Goal: Transaction & Acquisition: Download file/media

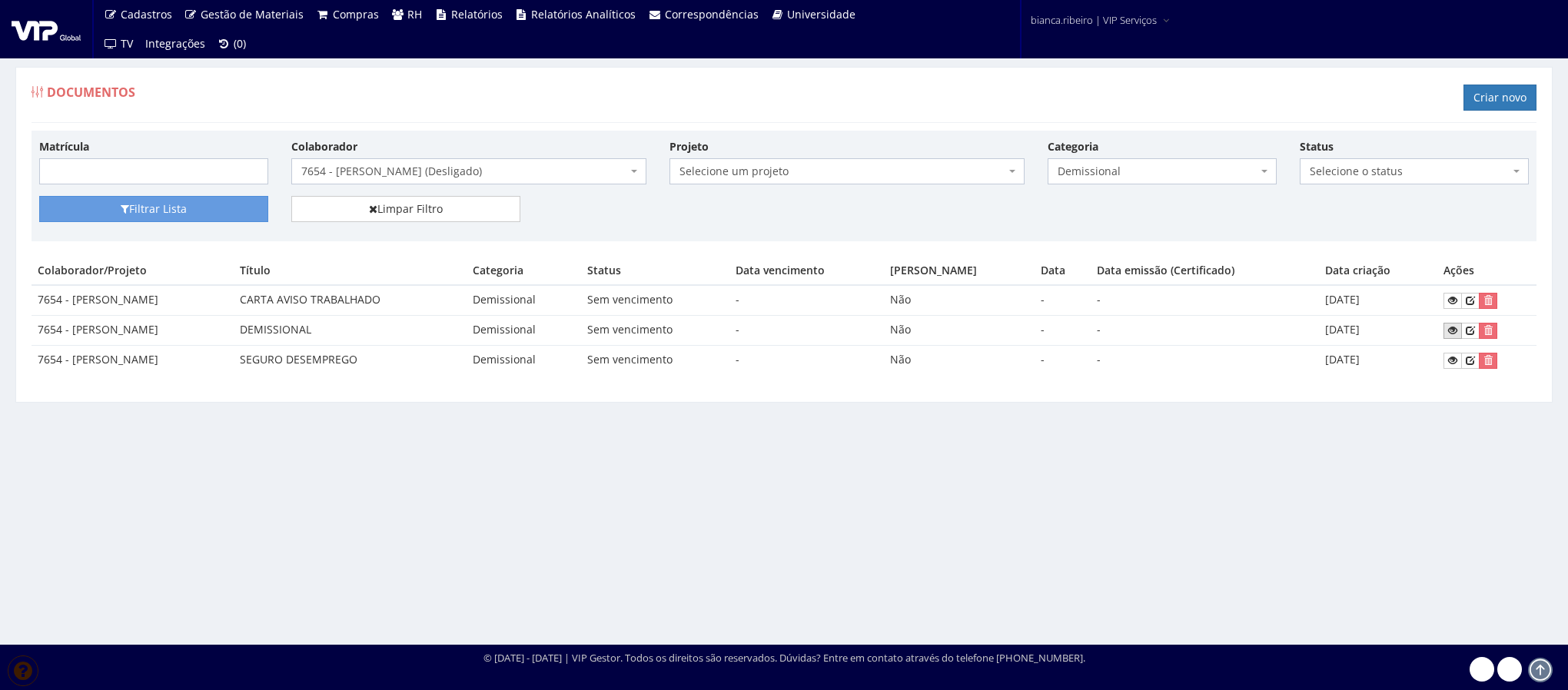
click at [1458, 333] on icon at bounding box center [1453, 330] width 10 height 11
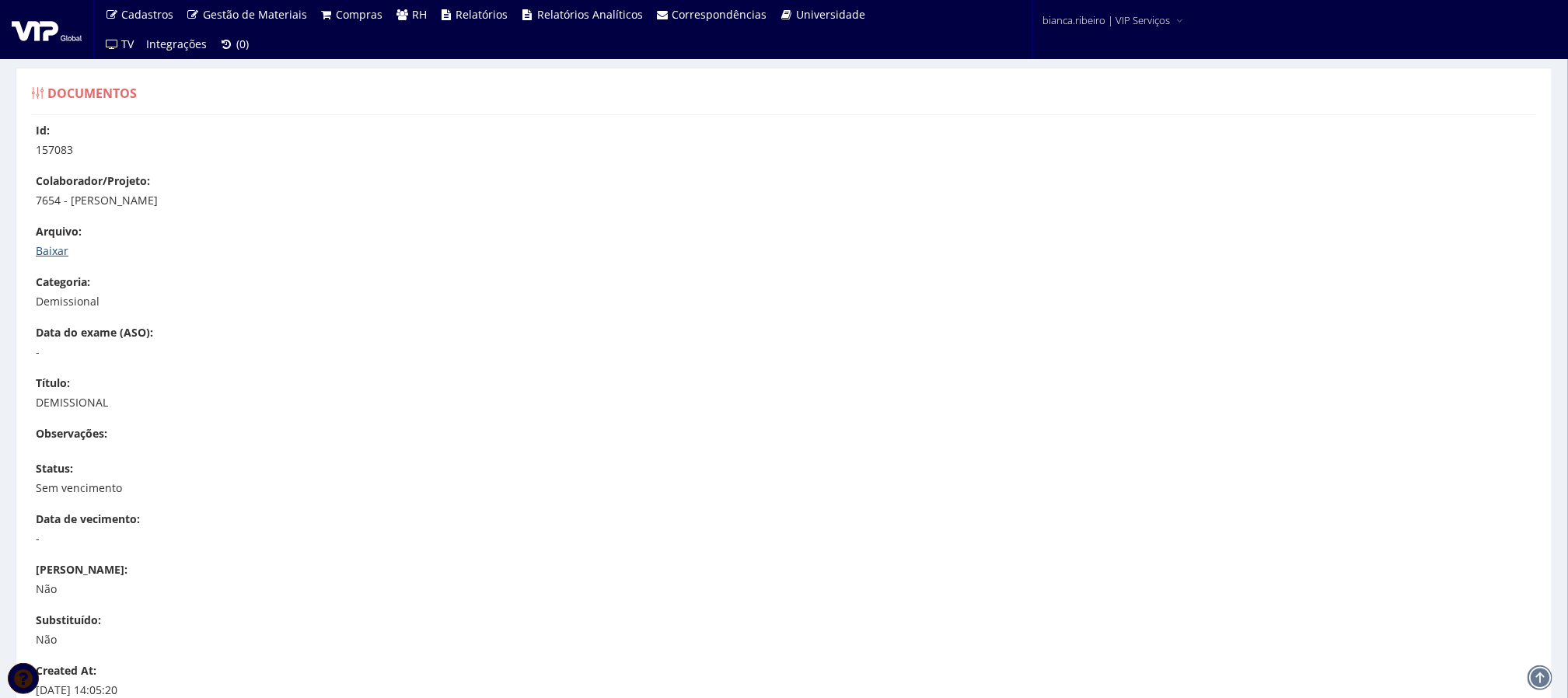
click at [63, 250] on link "Baixar" at bounding box center [52, 250] width 33 height 15
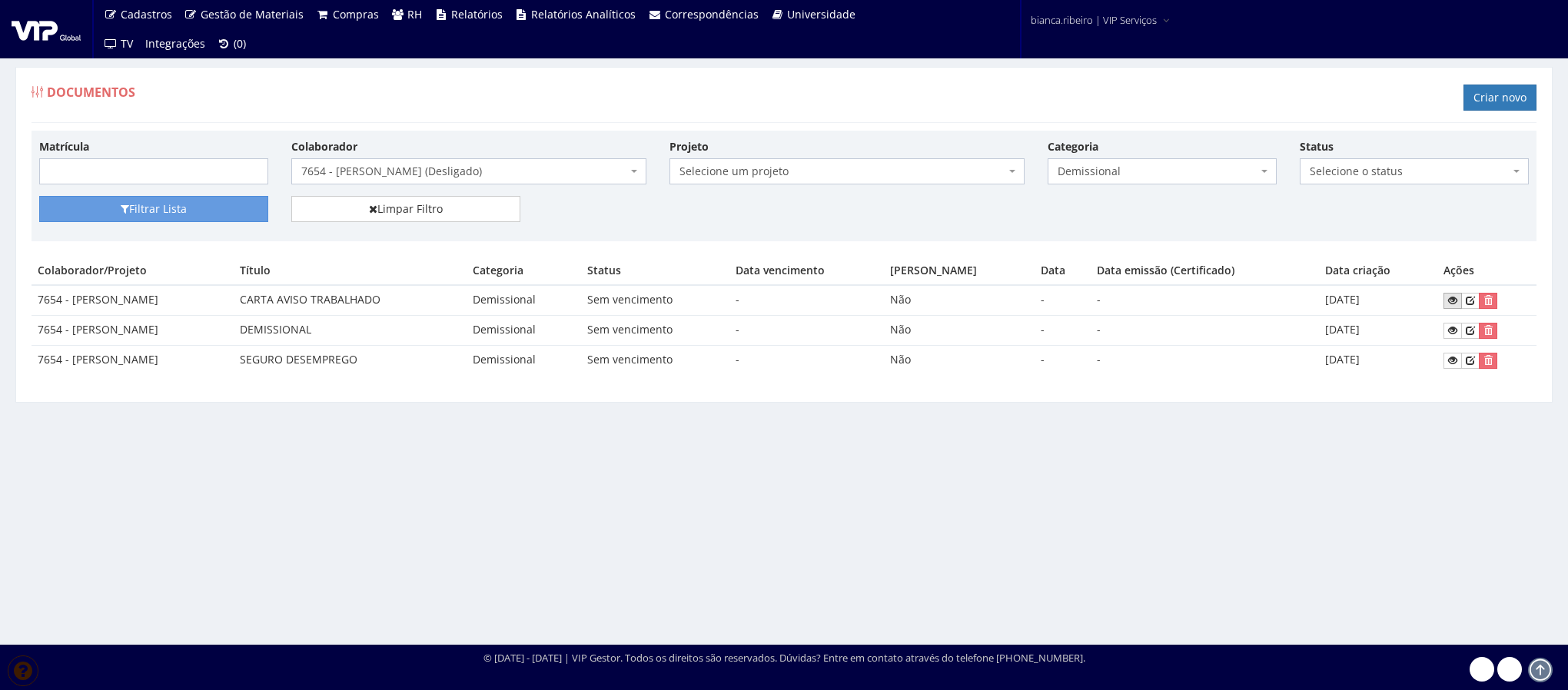
click at [1451, 306] on icon at bounding box center [1453, 300] width 10 height 11
click at [1453, 298] on icon at bounding box center [1453, 300] width 10 height 11
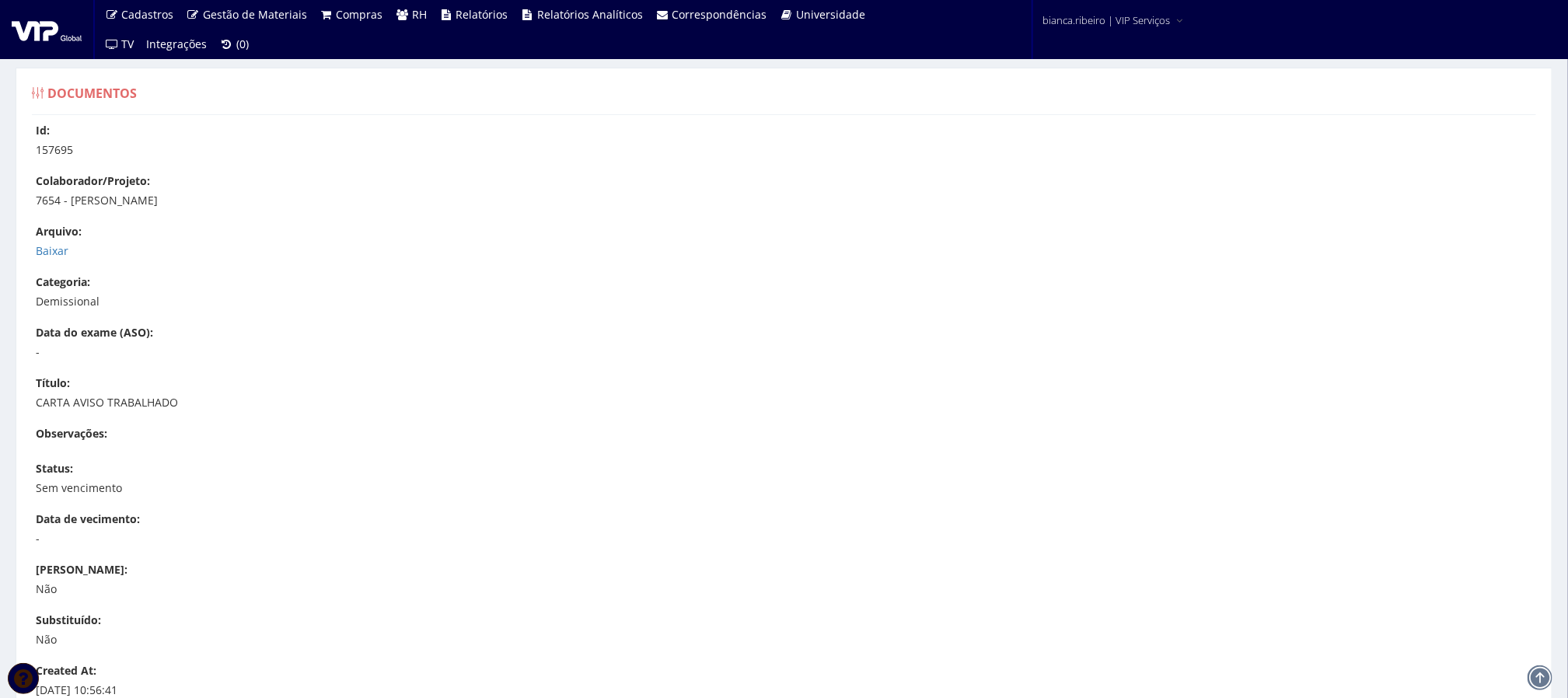
click at [63, 262] on div "Id: 157695 Colaborador/Projeto: 7654 - DENISON TORRES ROZENDO Arquivo: Baixar C…" at bounding box center [784, 473] width 1528 height 703
click at [60, 257] on link "Baixar" at bounding box center [52, 250] width 33 height 15
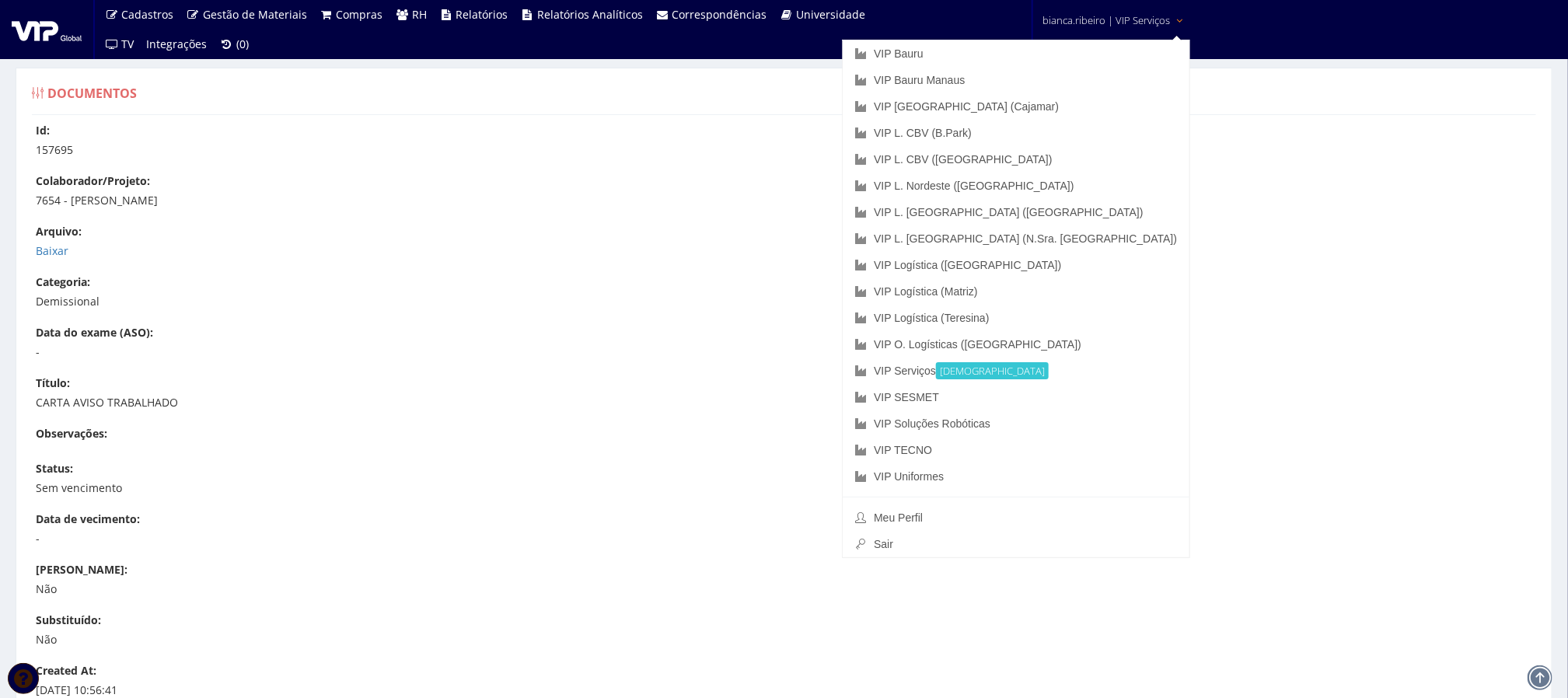
click at [690, 295] on p "Demissional" at bounding box center [792, 301] width 1513 height 16
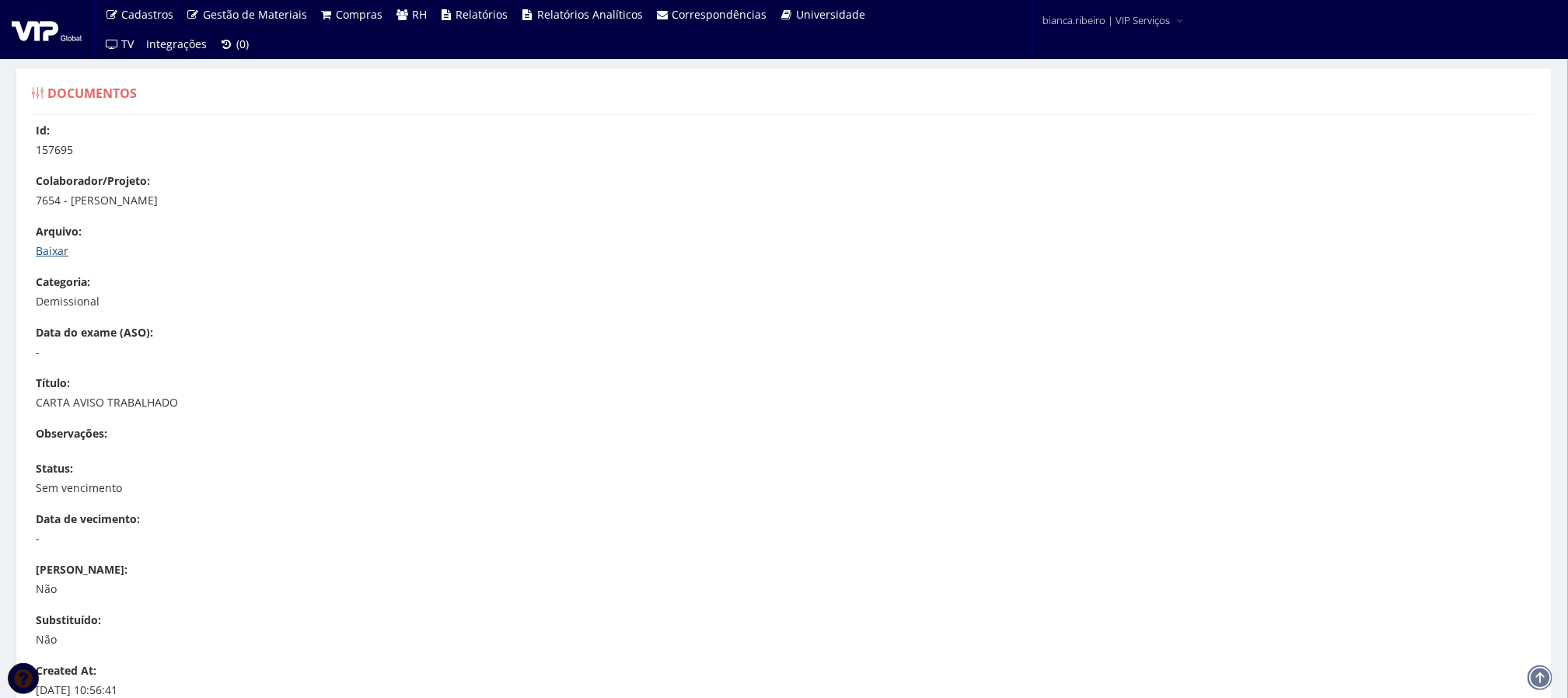
click at [68, 255] on link "Baixar" at bounding box center [52, 250] width 33 height 15
